Goal: Information Seeking & Learning: Check status

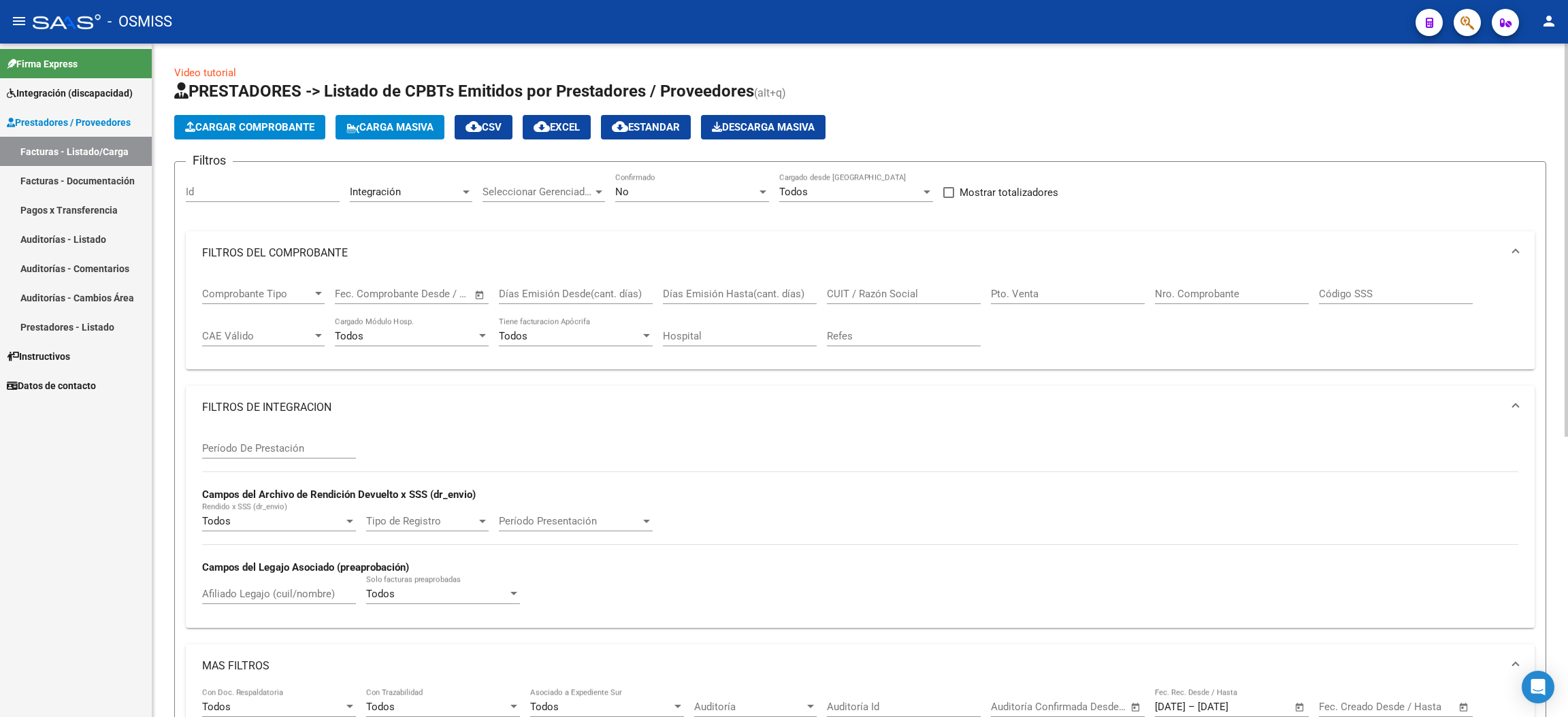
scroll to position [0, 1592]
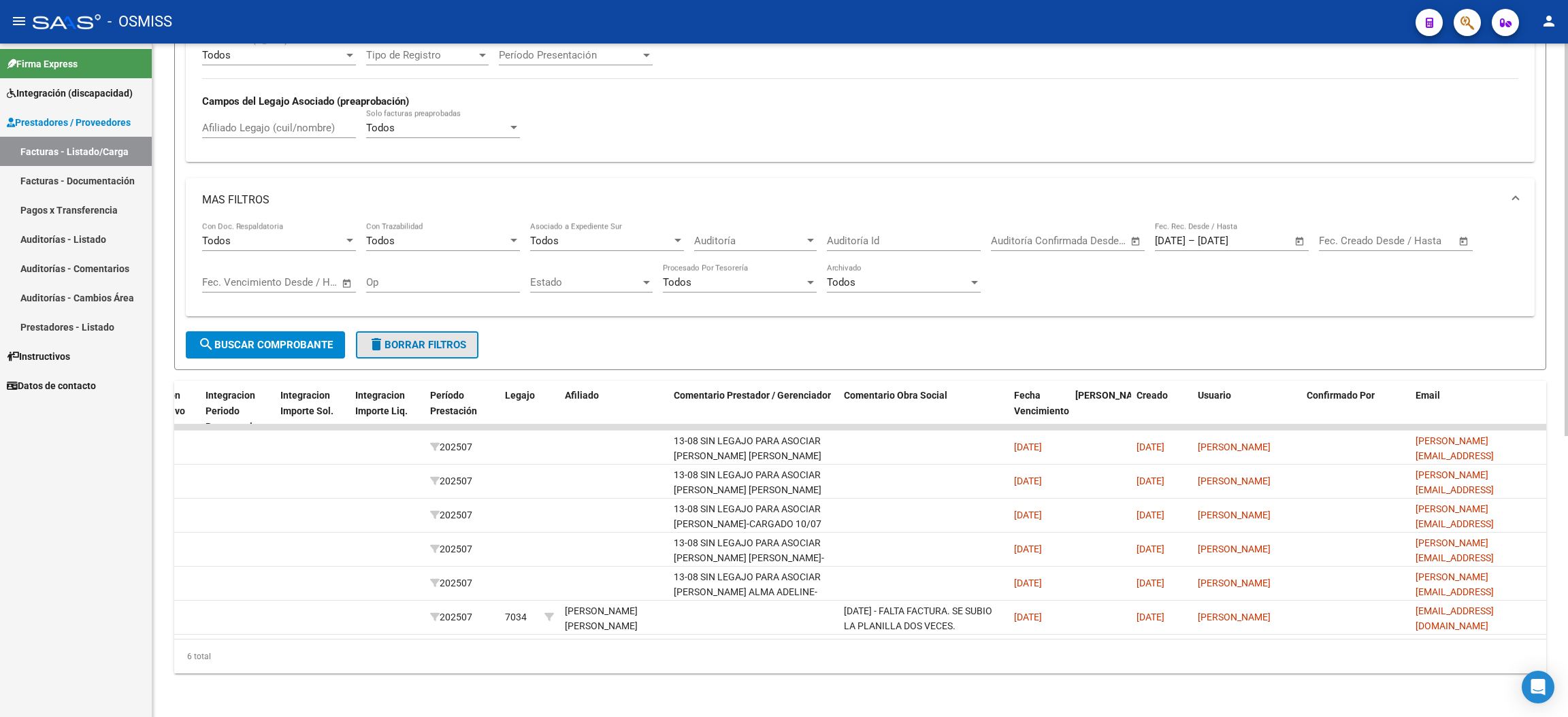
drag, startPoint x: 436, startPoint y: 330, endPoint x: 704, endPoint y: 287, distance: 271.4
click at [436, 339] on span "delete Borrar Filtros" at bounding box center [417, 345] width 98 height 12
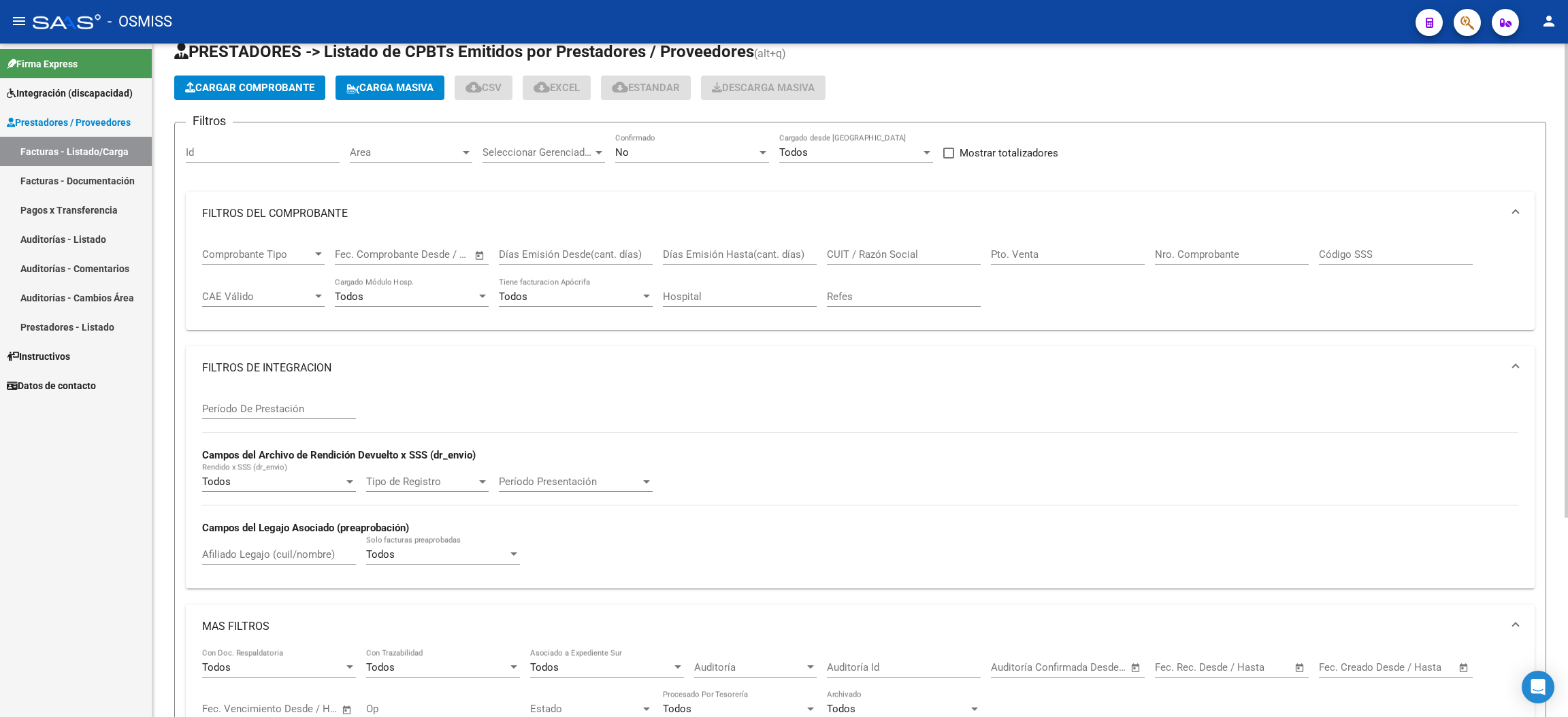
scroll to position [0, 0]
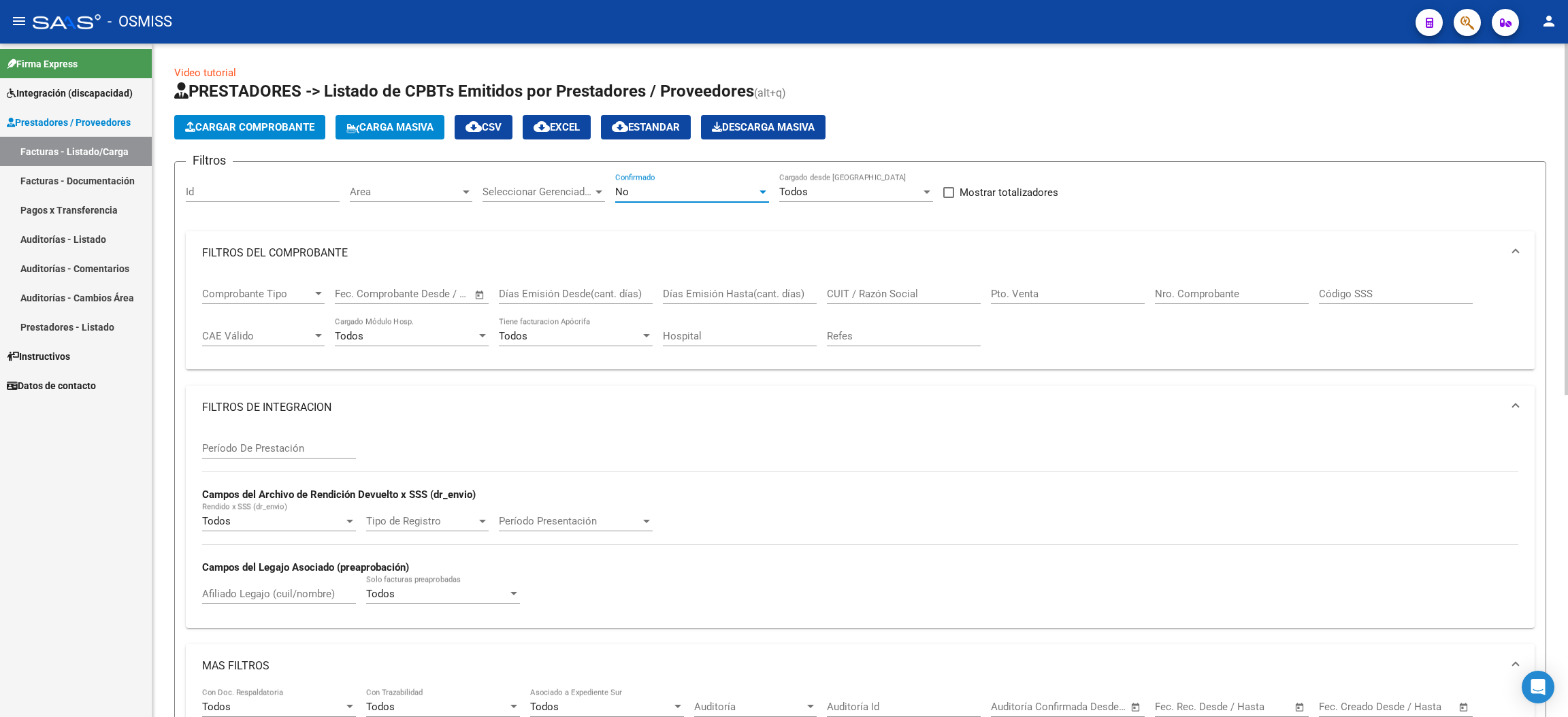
click at [681, 190] on div "No" at bounding box center [686, 191] width 142 height 12
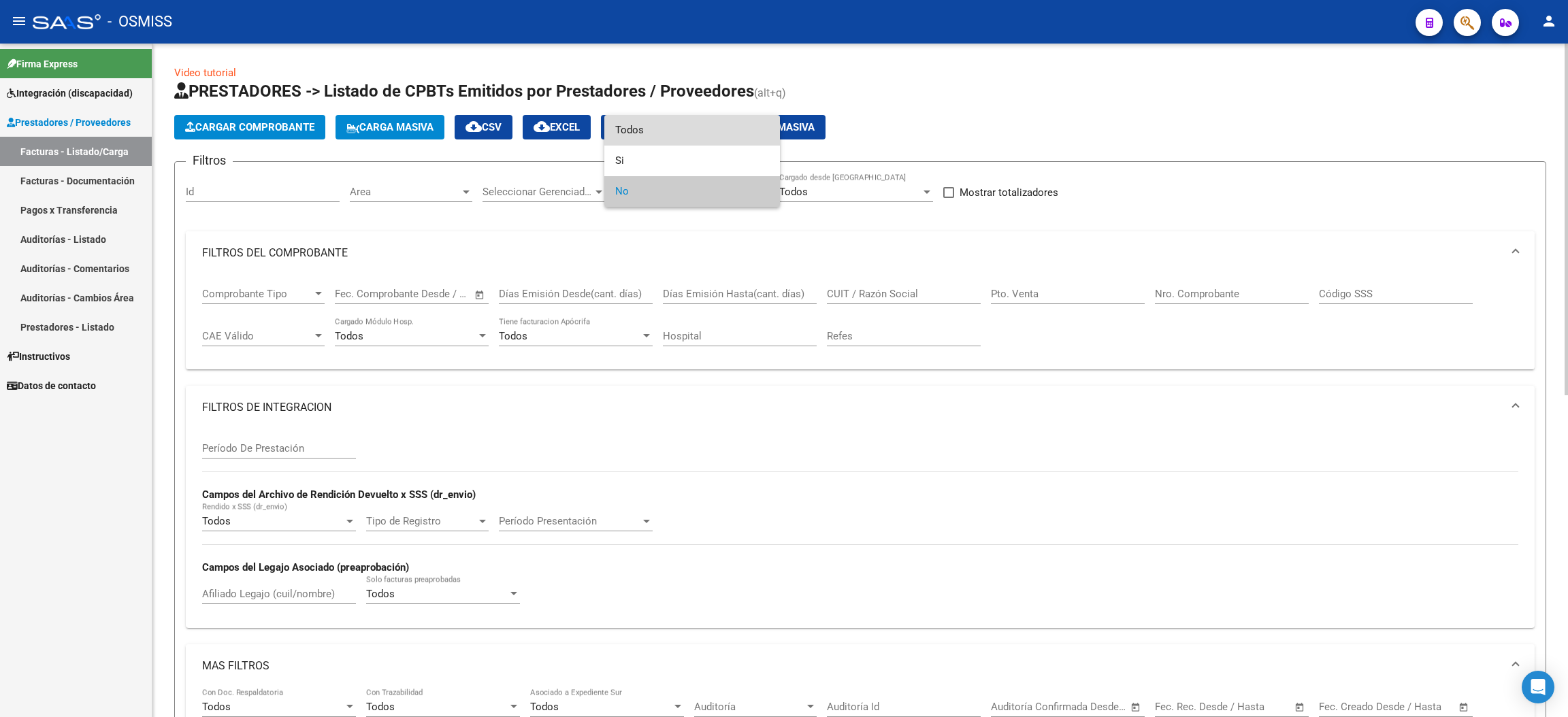
drag, startPoint x: 661, startPoint y: 130, endPoint x: 1017, endPoint y: 249, distance: 375.4
click at [661, 129] on span "Todos" at bounding box center [692, 130] width 153 height 31
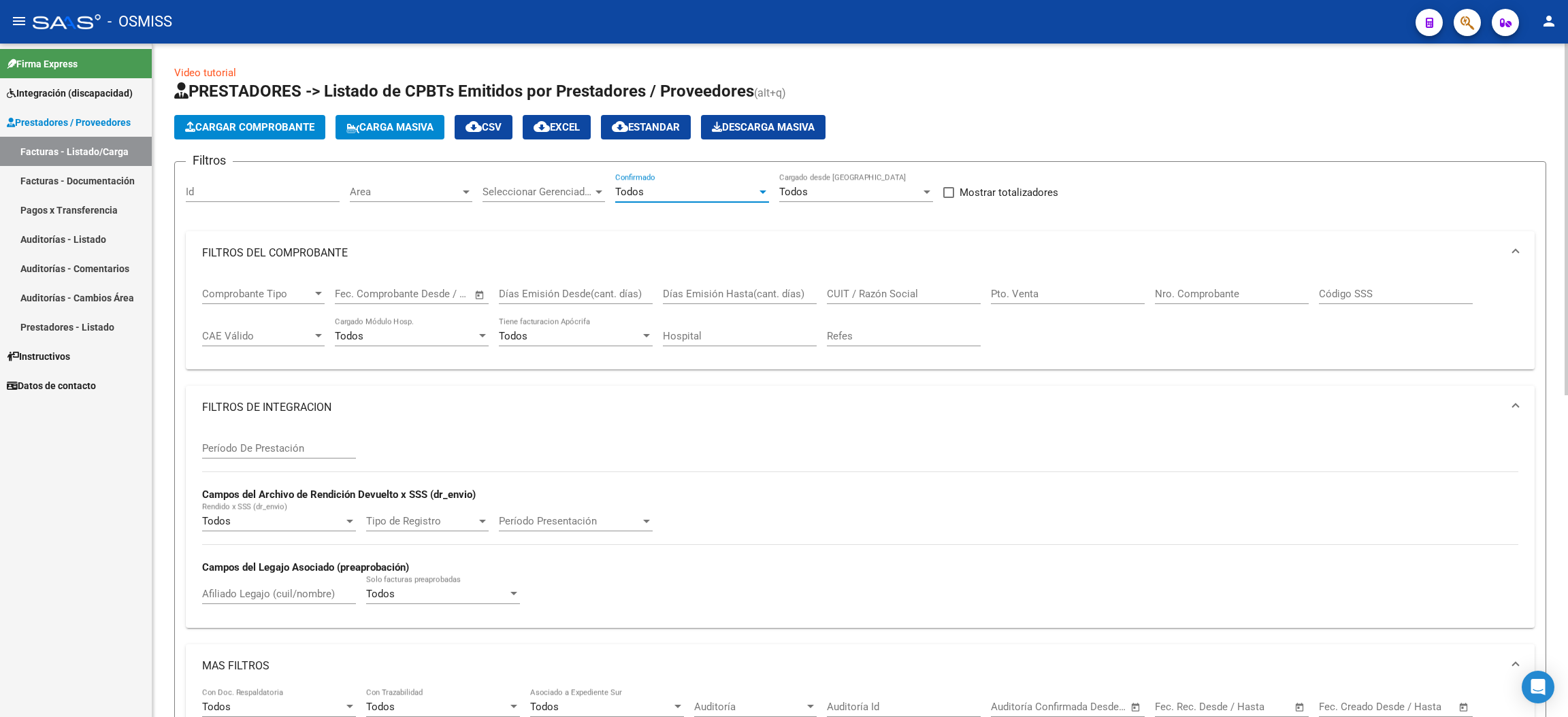
click at [1028, 294] on input "Pto. Venta" at bounding box center [1067, 294] width 153 height 12
type input "2"
click at [1246, 296] on input "Nro. Comprobante" at bounding box center [1231, 294] width 153 height 12
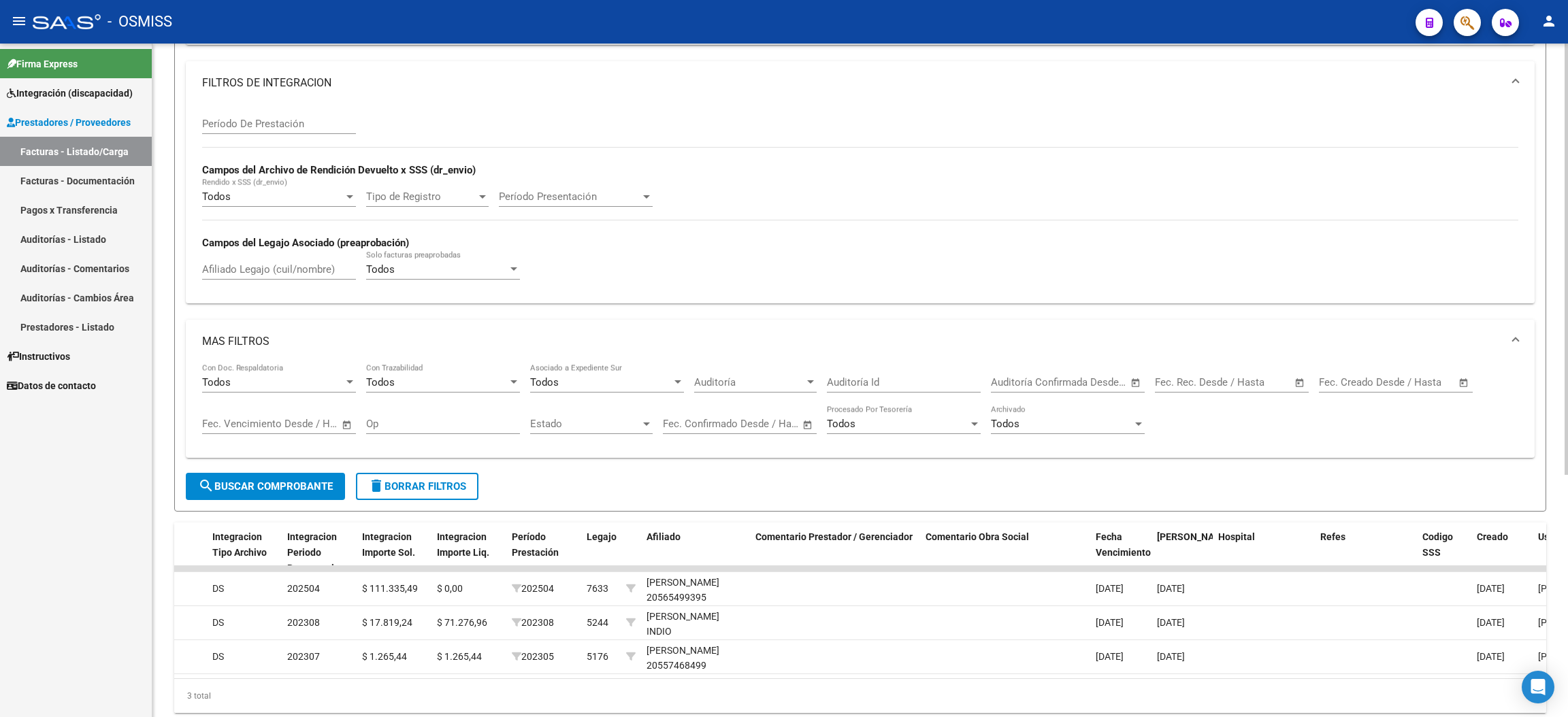
scroll to position [380, 0]
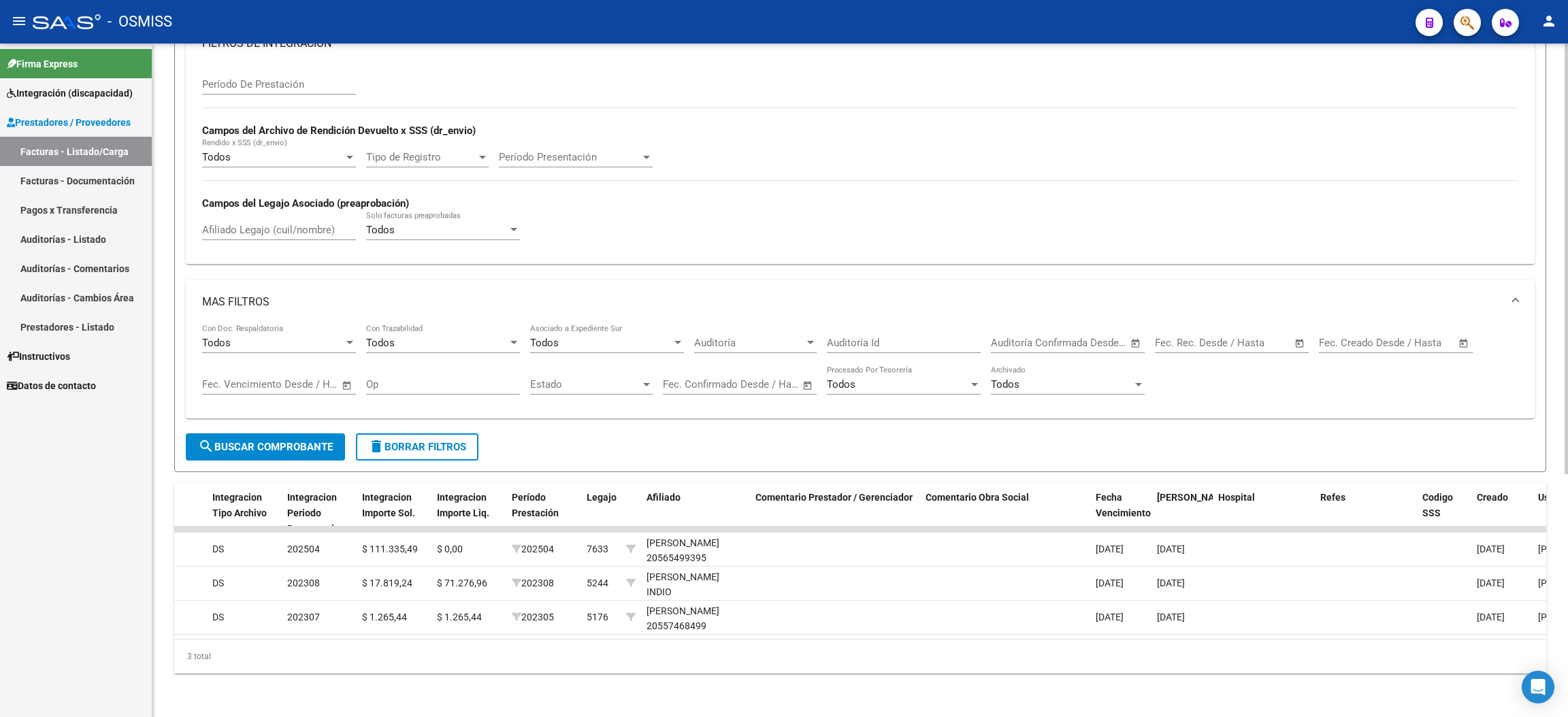
type input "910"
click at [293, 441] on span "search Buscar Comprobante" at bounding box center [265, 446] width 135 height 12
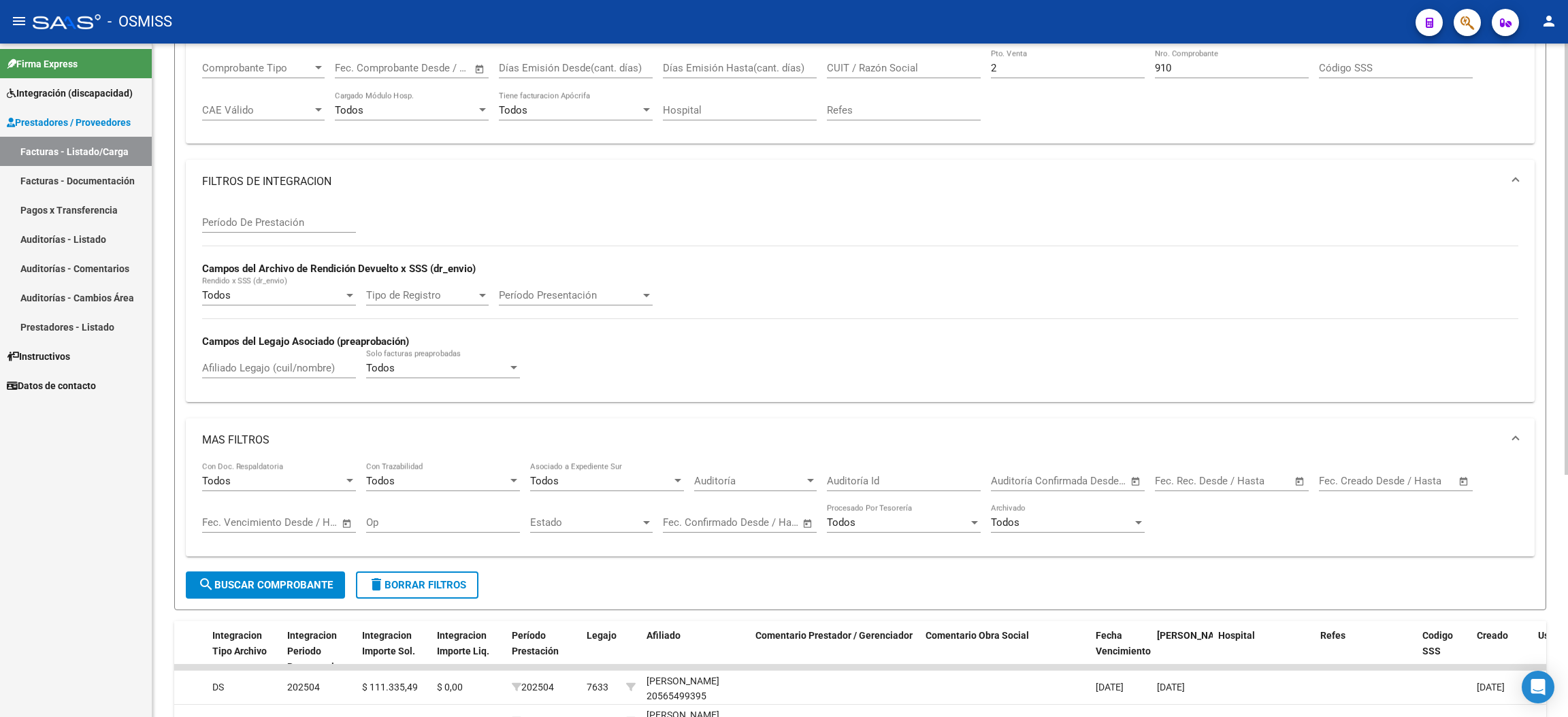
scroll to position [175, 0]
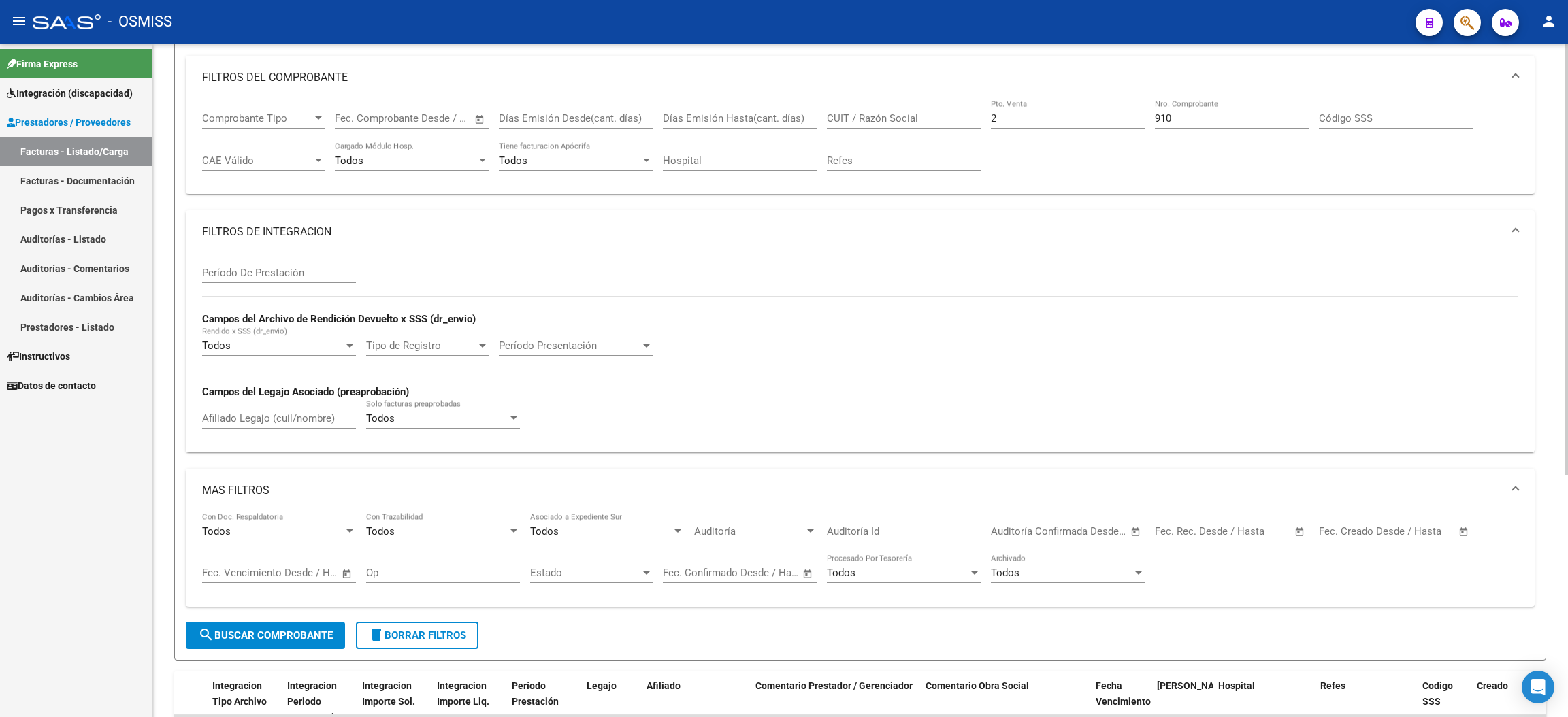
click at [301, 263] on div "Período De Prestación" at bounding box center [279, 268] width 153 height 29
type input "202505"
click at [1084, 117] on input "2" at bounding box center [1067, 118] width 153 height 12
click at [1199, 110] on div "910 Nro. Comprobante" at bounding box center [1231, 114] width 153 height 29
type input "9"
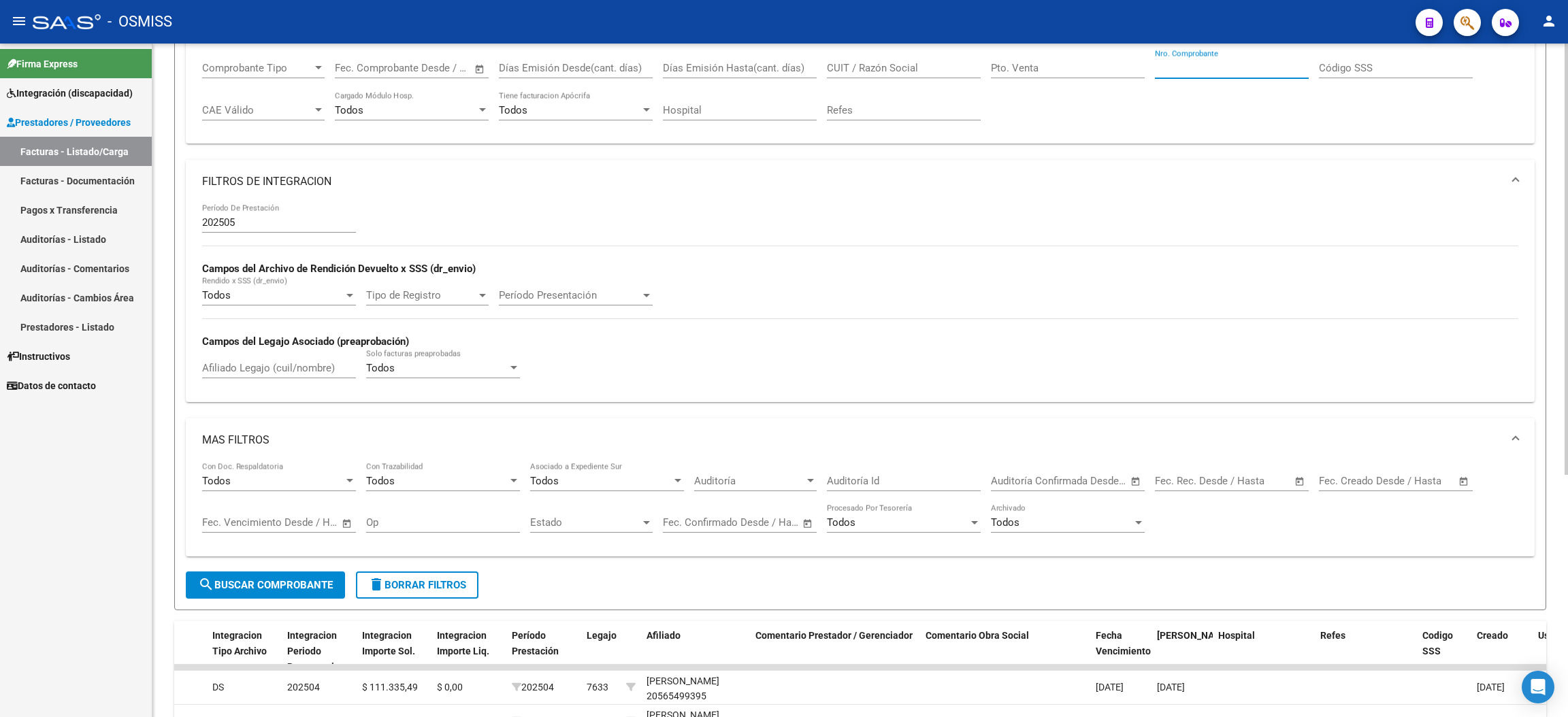
scroll to position [305, 0]
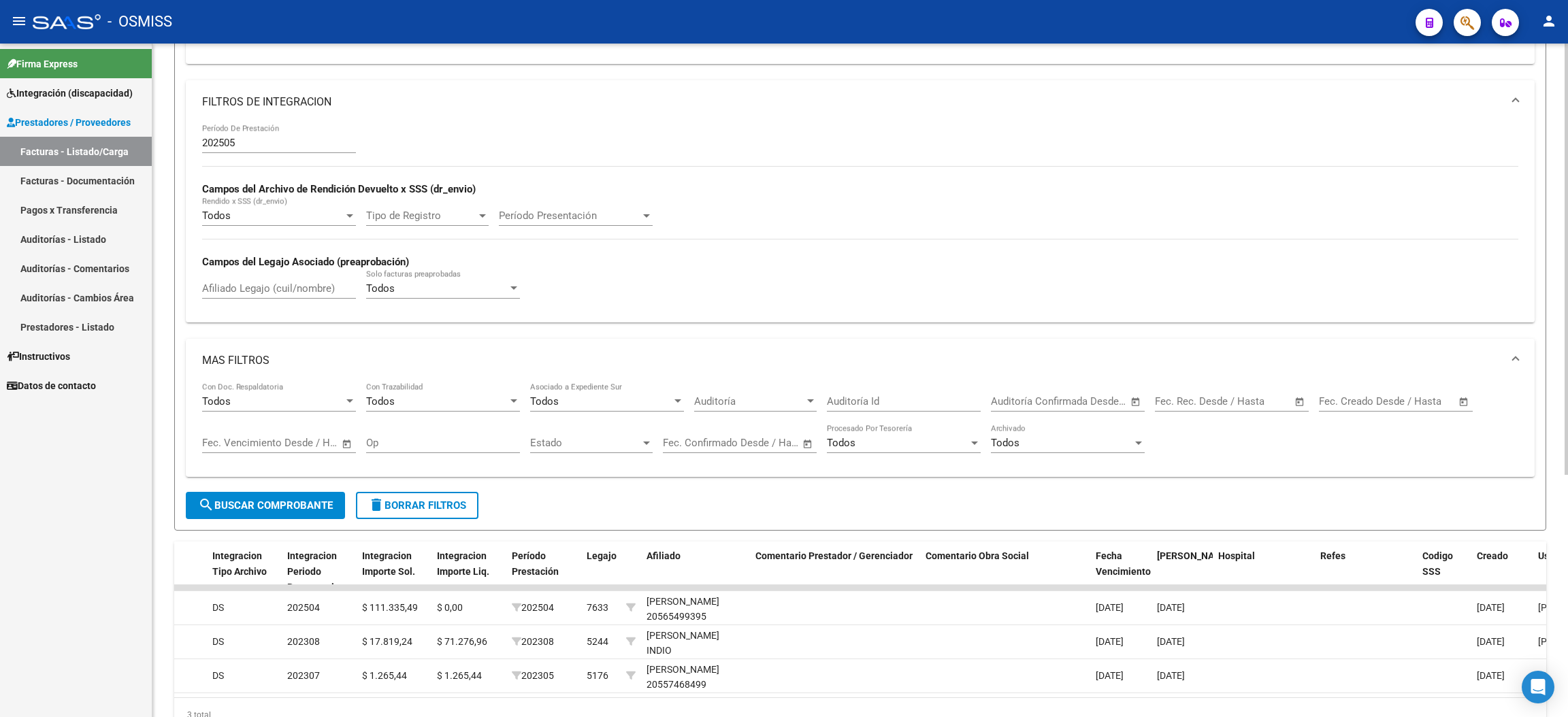
click at [281, 287] on input "Afiliado Legajo (cuil/nombre)" at bounding box center [279, 288] width 153 height 12
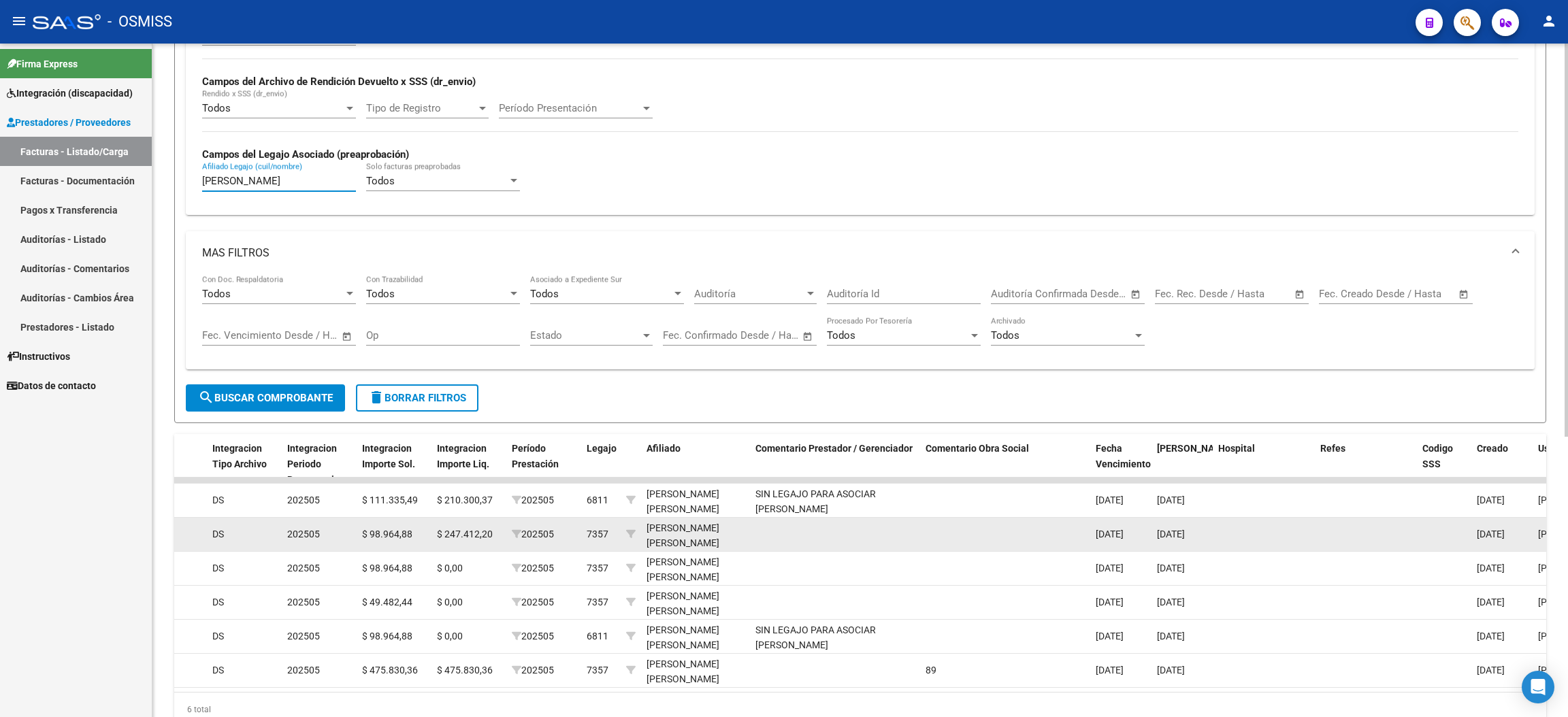
scroll to position [481, 0]
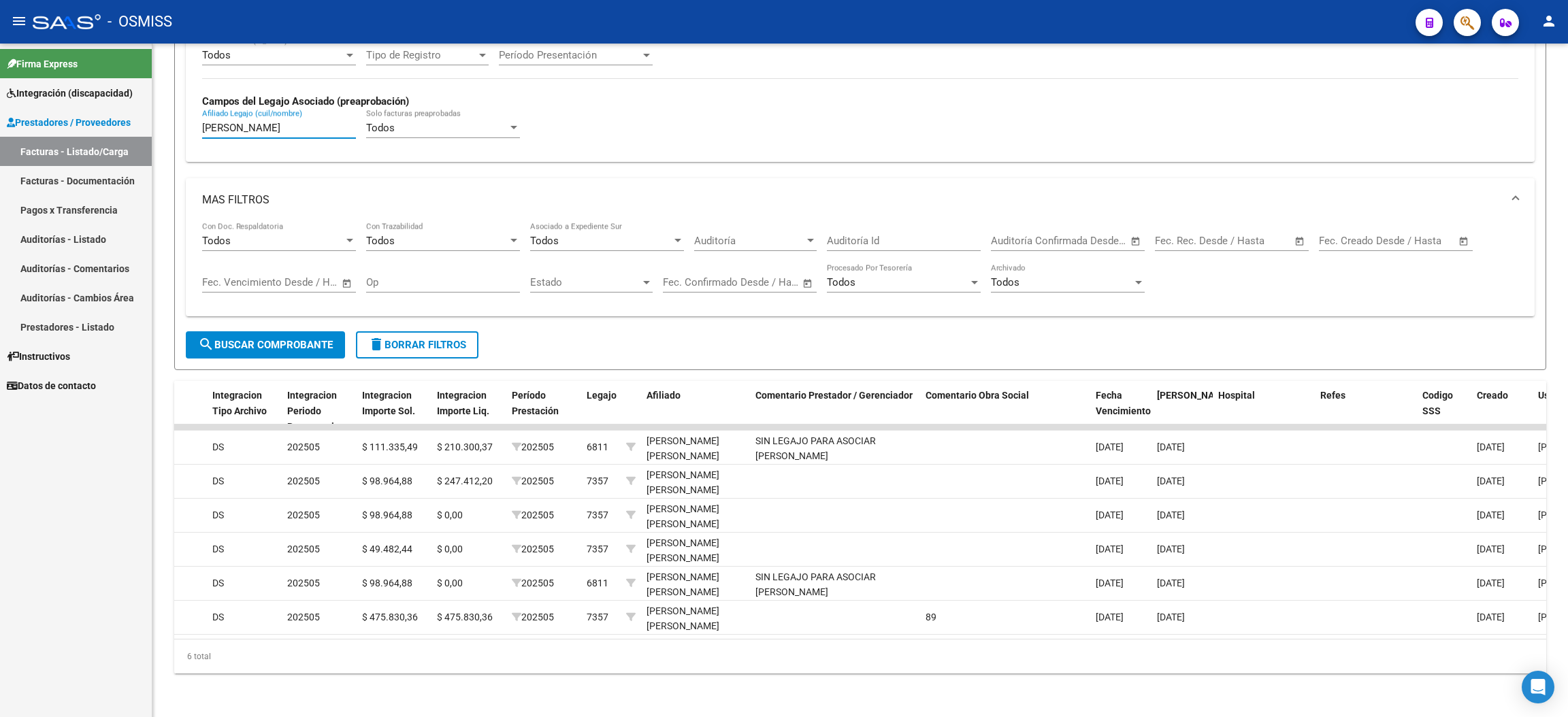
type input "[PERSON_NAME]"
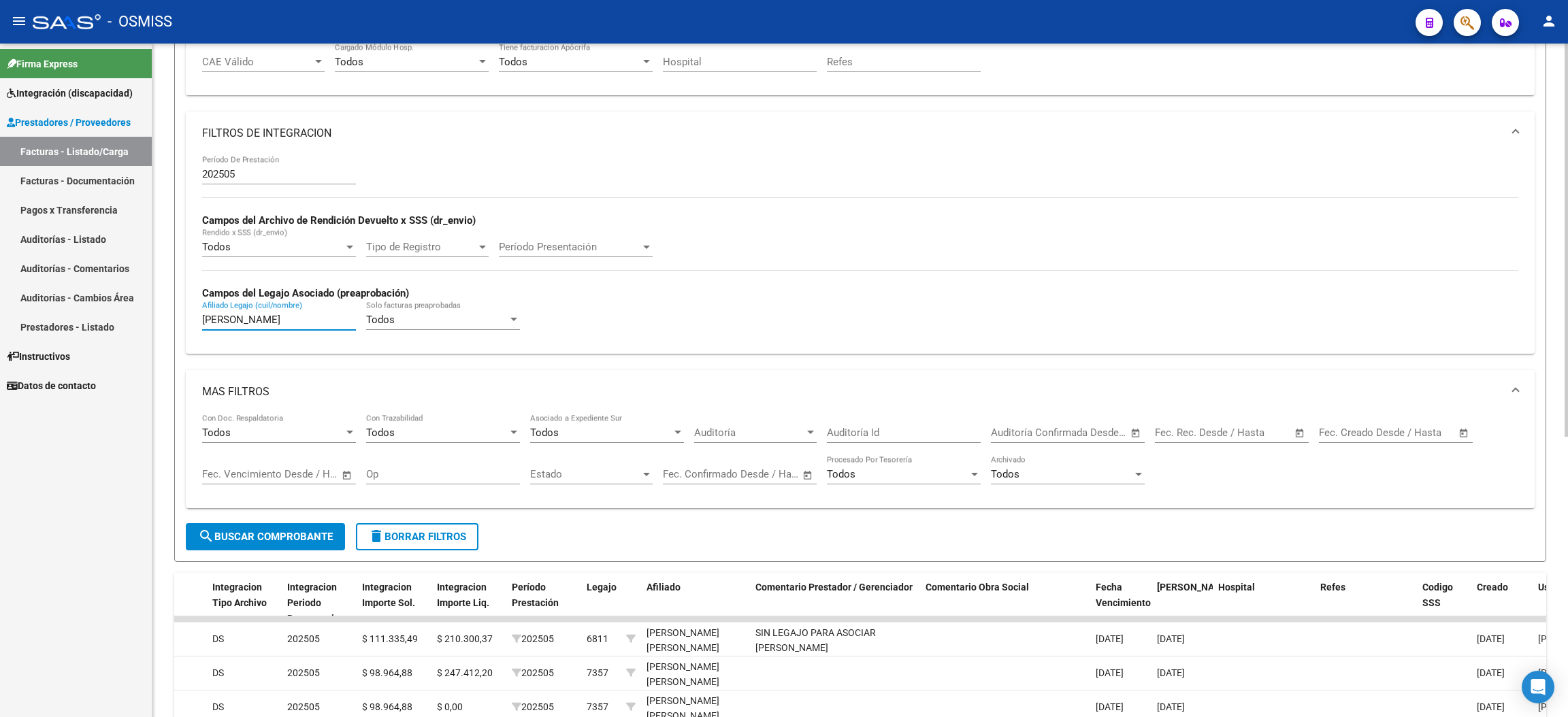
scroll to position [72, 0]
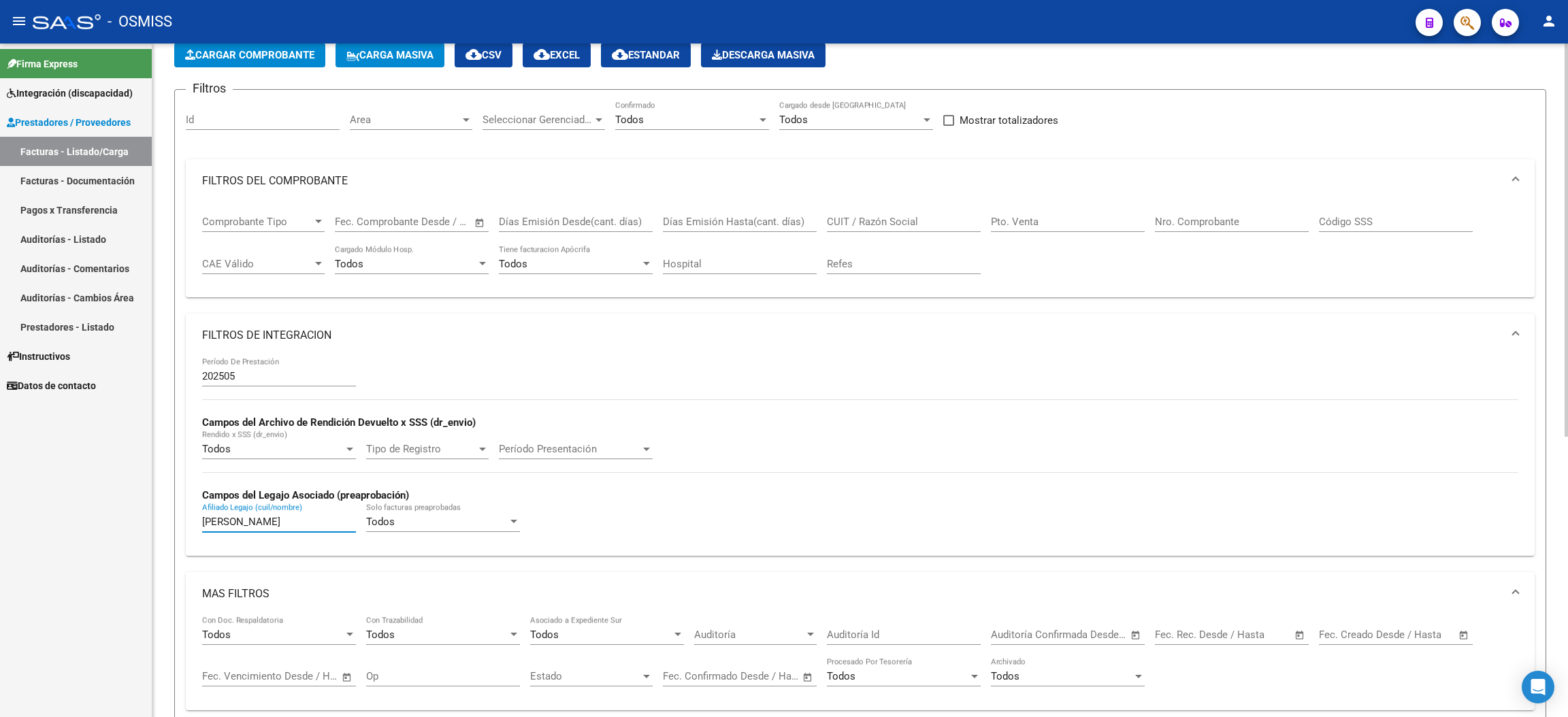
click at [919, 216] on input "CUIT / Razón Social" at bounding box center [903, 222] width 153 height 12
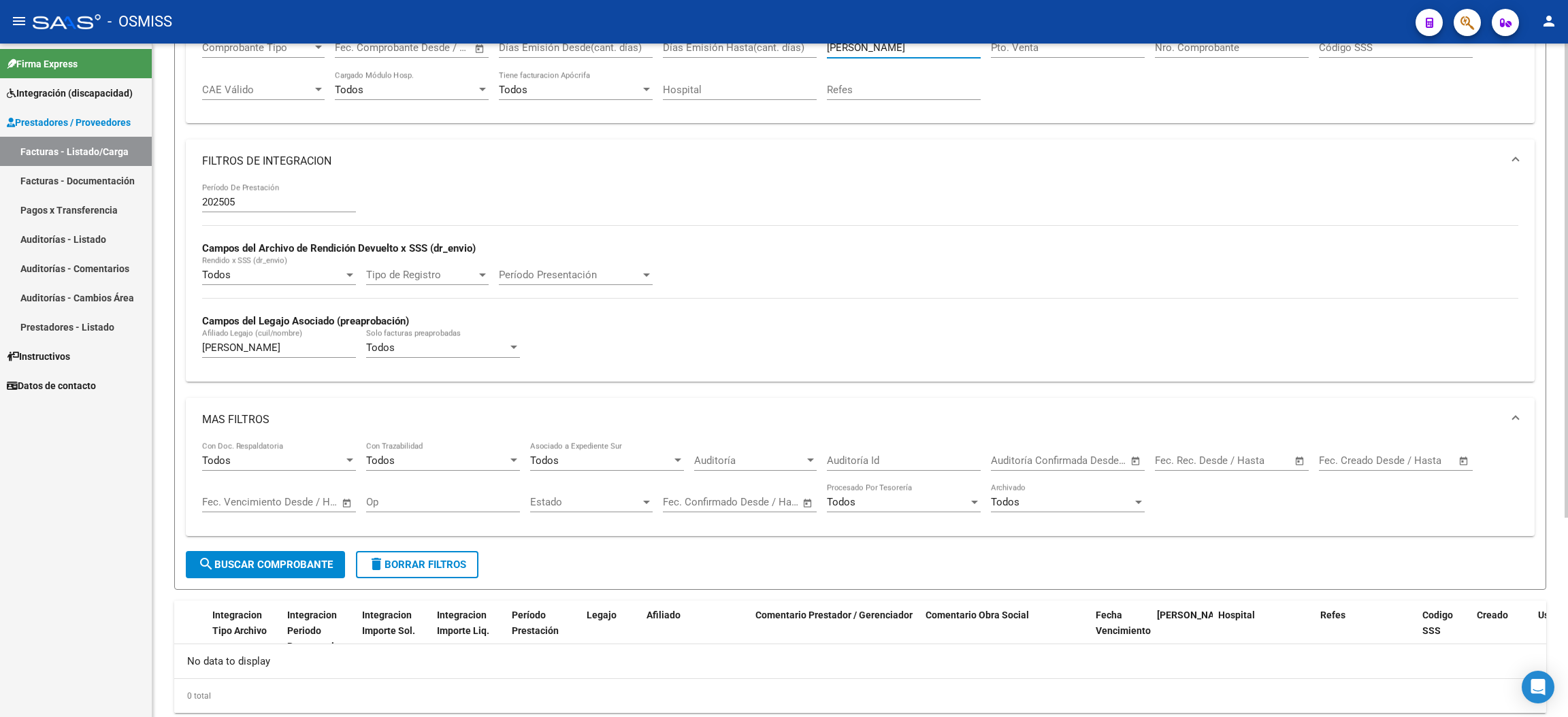
scroll to position [284, 0]
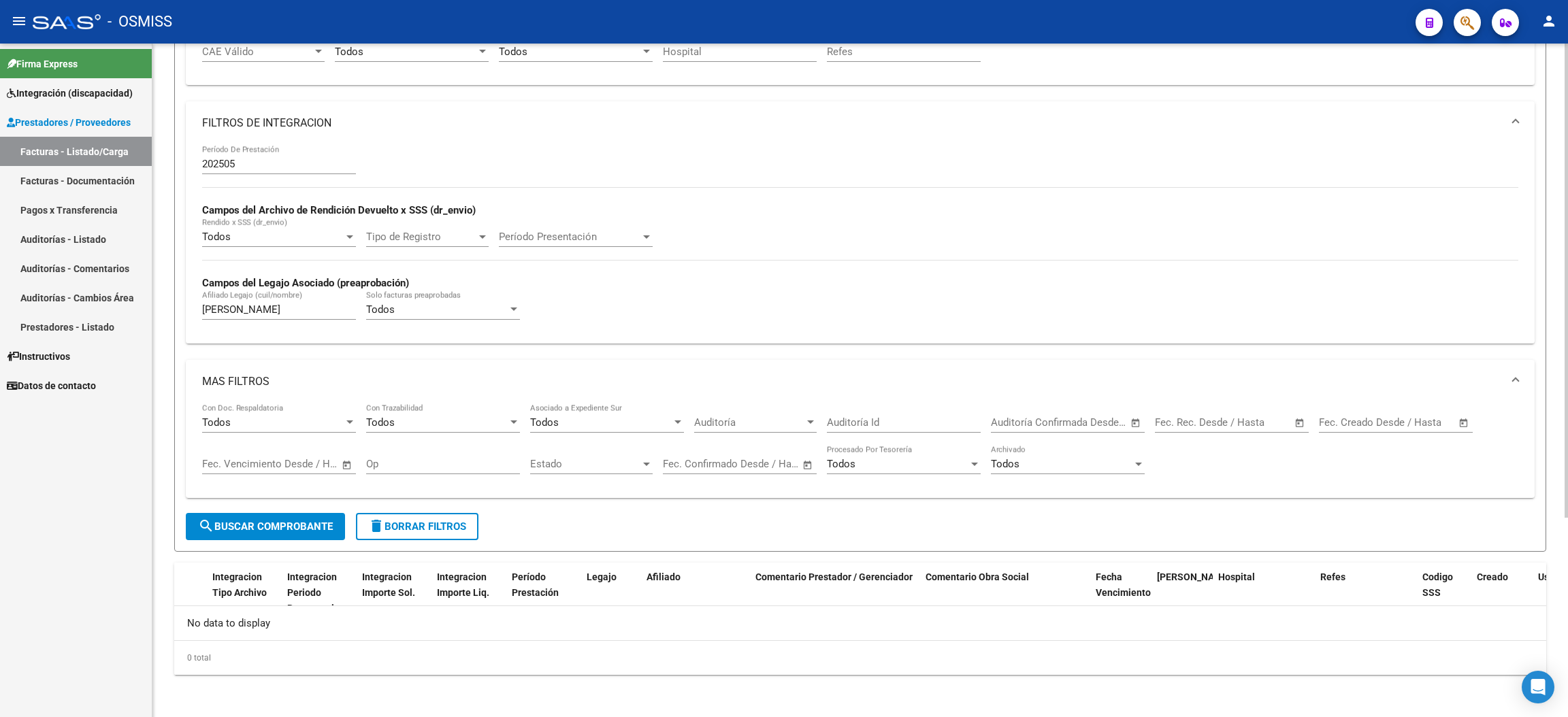
type input "[PERSON_NAME]"
click at [288, 524] on span "search Buscar Comprobante" at bounding box center [265, 526] width 135 height 12
drag, startPoint x: 257, startPoint y: 305, endPoint x: 161, endPoint y: 281, distance: 99.0
click at [159, 281] on div "Video tutorial PRESTADORES -> Listado de CPBTs Emitidos por Prestadores / Prove…" at bounding box center [860, 239] width 1415 height 959
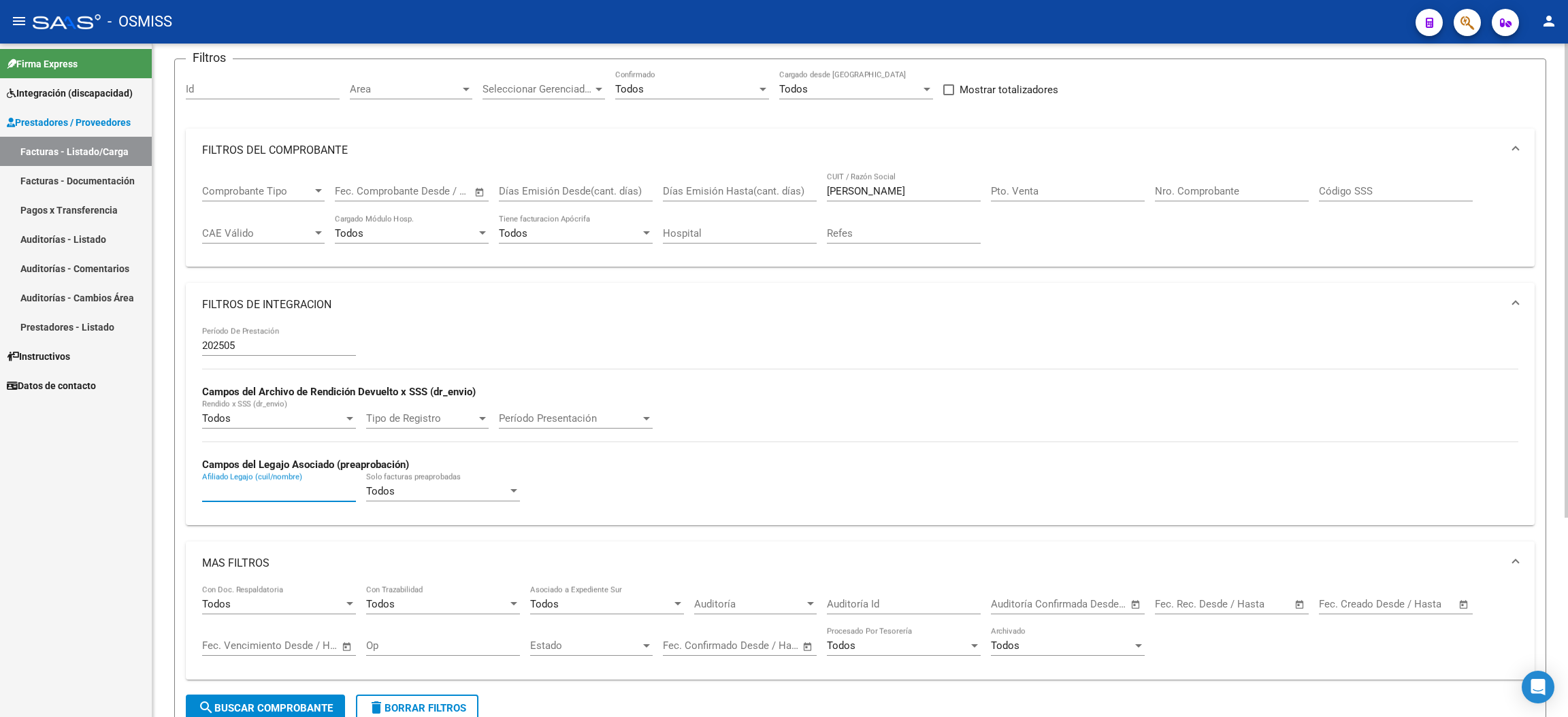
scroll to position [0, 0]
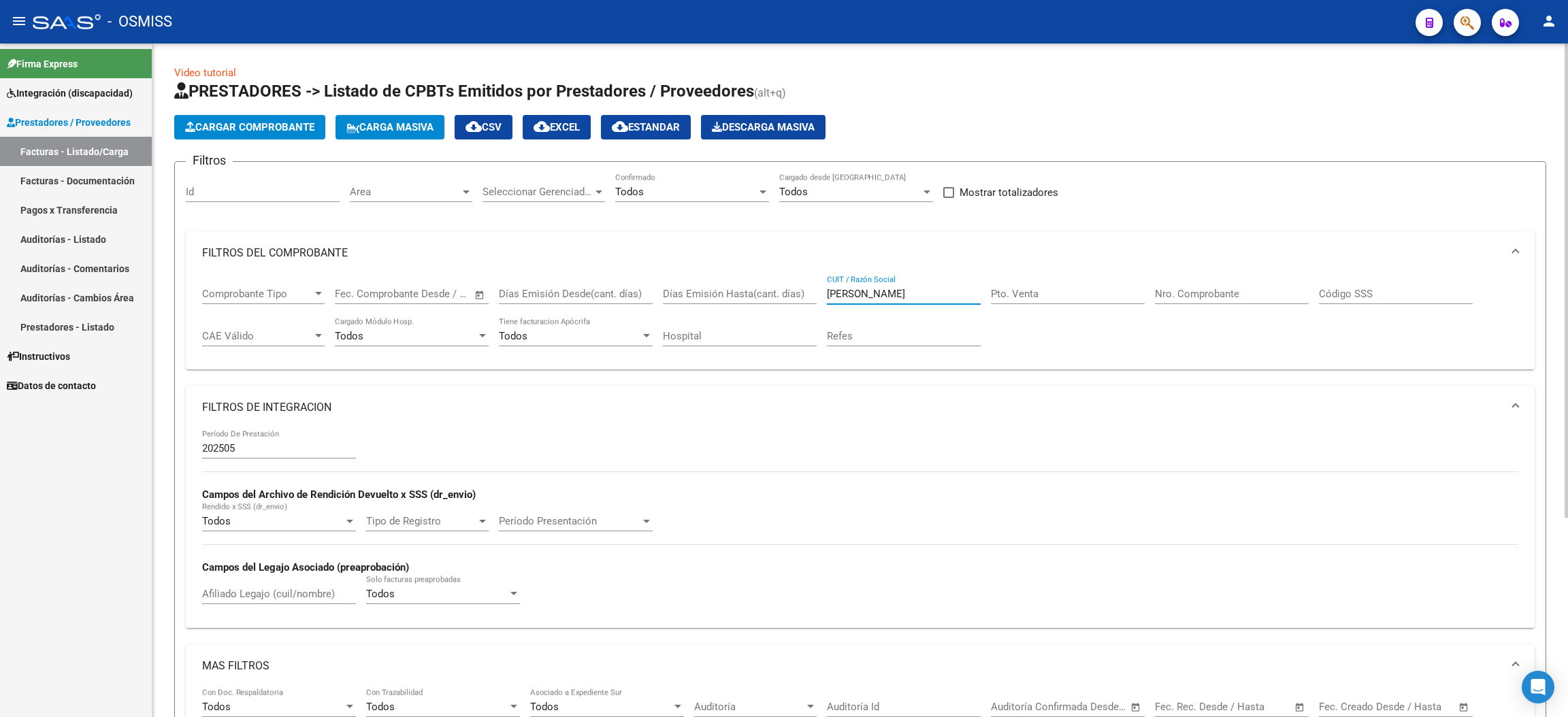
drag, startPoint x: 892, startPoint y: 296, endPoint x: 815, endPoint y: 287, distance: 77.5
click at [815, 288] on div "Comprobante Tipo Comprobante Tipo Start date – End date Fec. Comprobante Desde …" at bounding box center [860, 317] width 1316 height 84
click at [1035, 295] on input "Pto. Venta" at bounding box center [1067, 294] width 153 height 12
type input "1"
click at [1223, 298] on input "Nro. Comprobante" at bounding box center [1231, 294] width 153 height 12
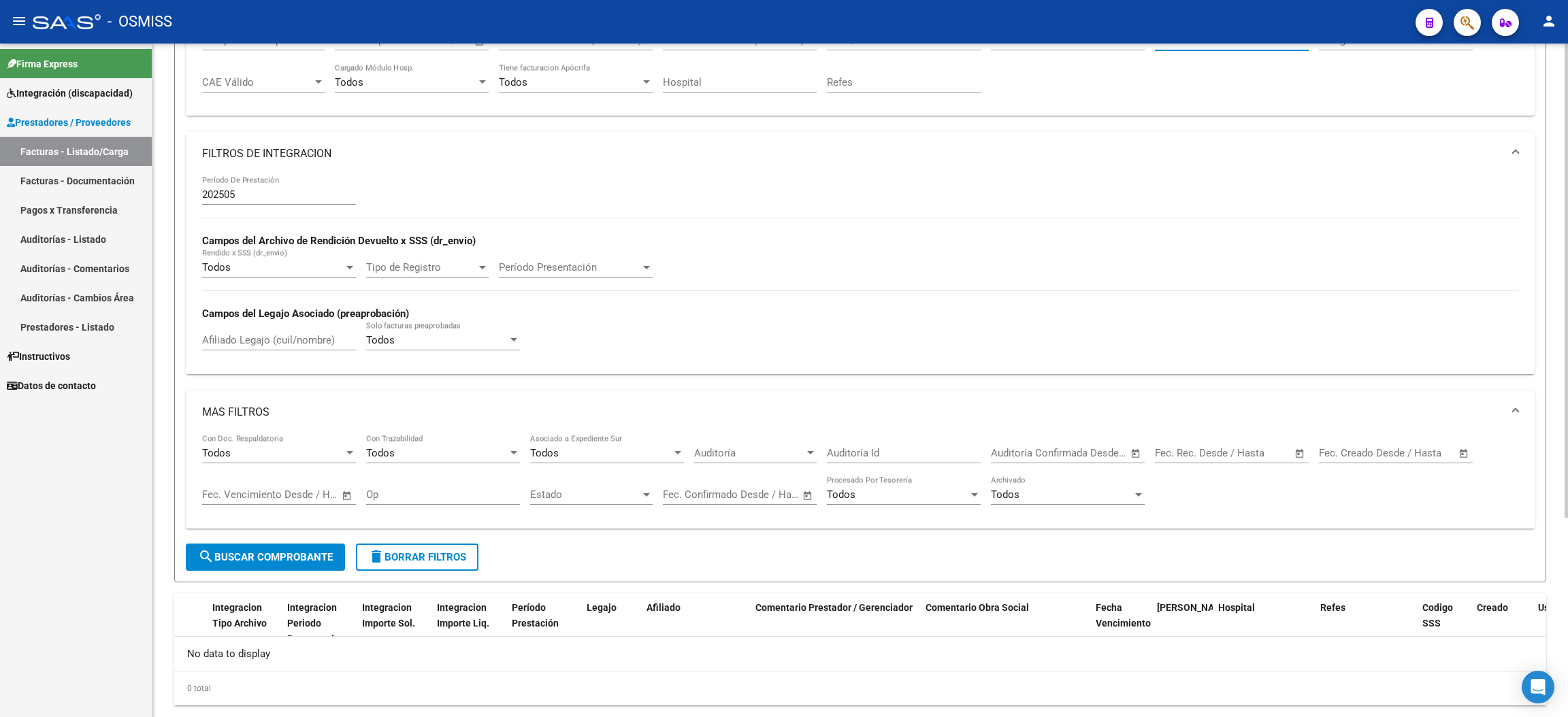
scroll to position [284, 0]
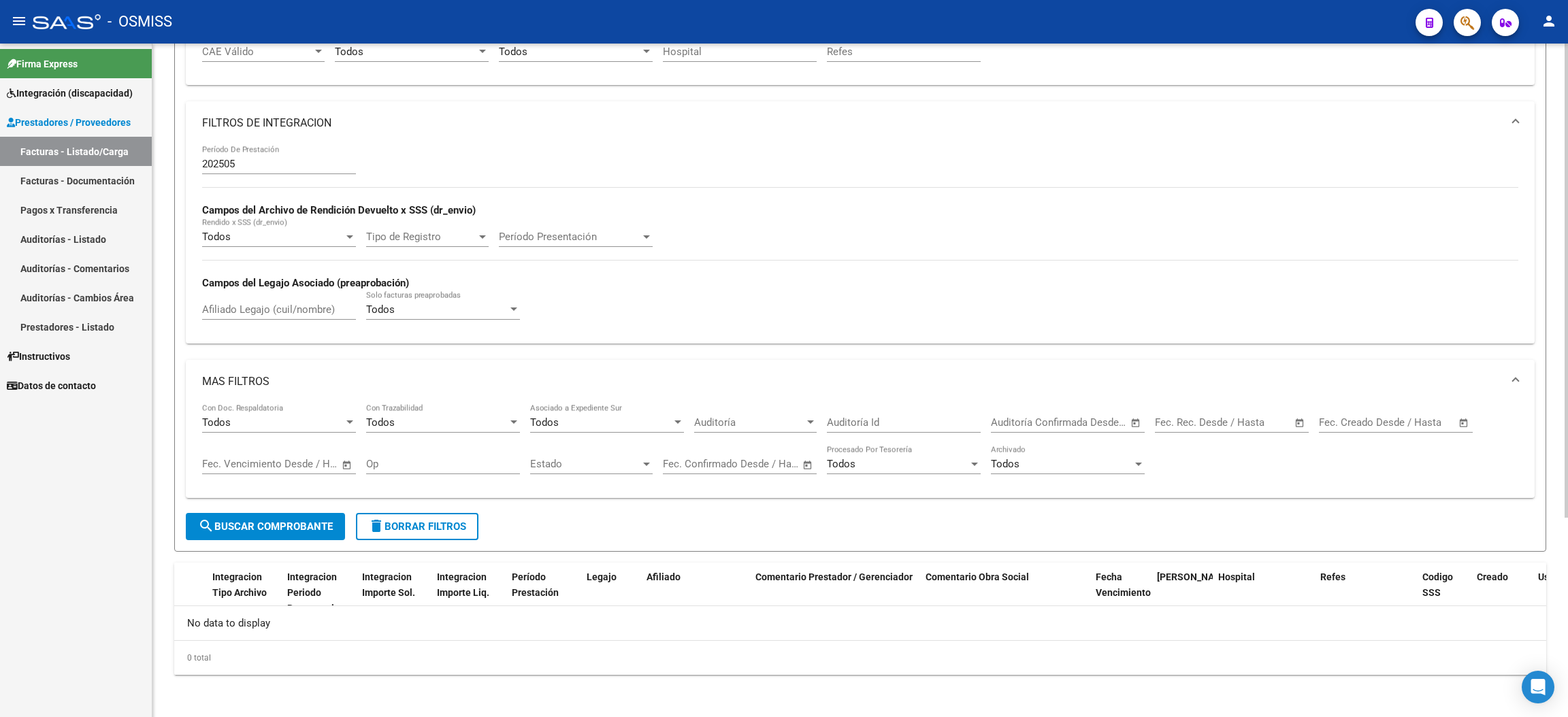
type input "228"
click at [289, 524] on span "search Buscar Comprobante" at bounding box center [265, 526] width 135 height 12
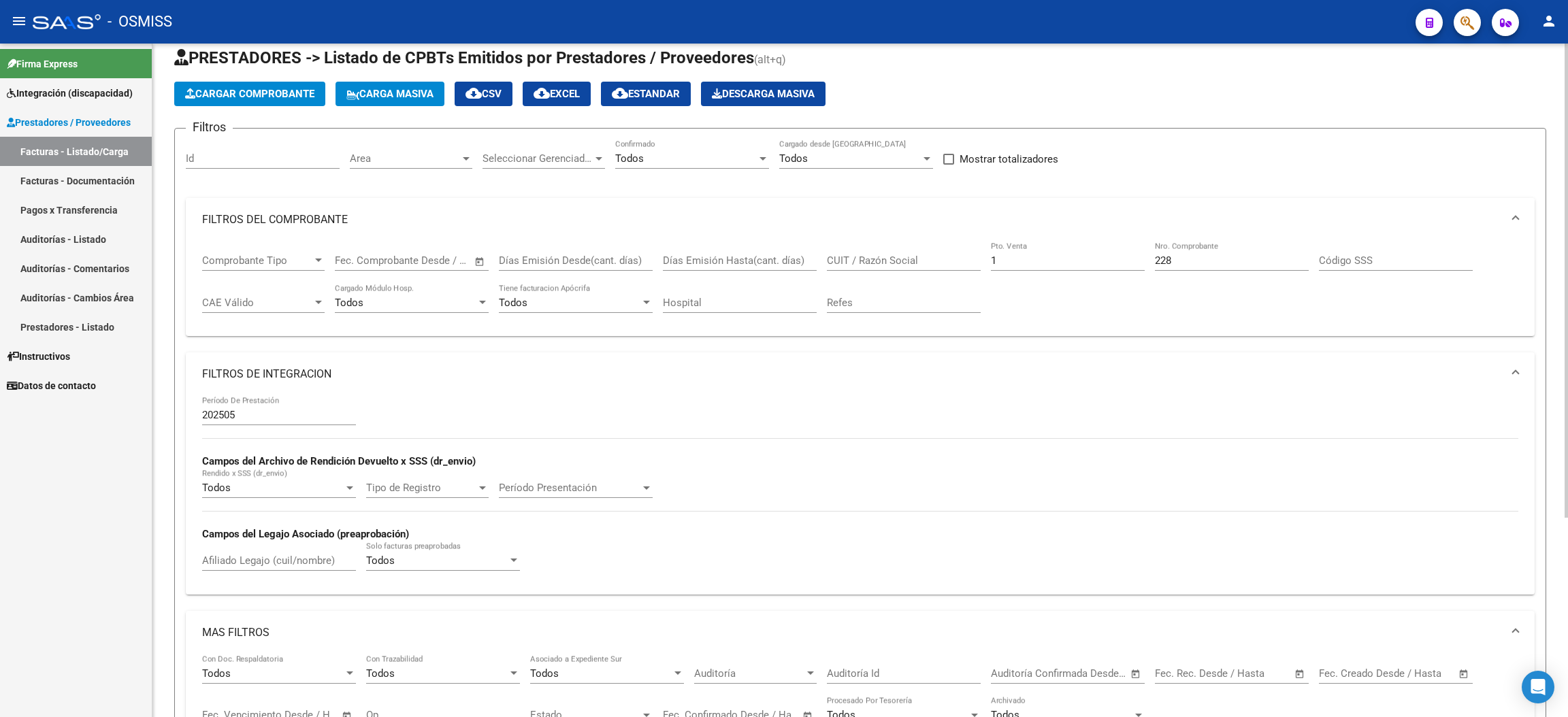
scroll to position [0, 0]
